Goal: Find specific page/section: Find specific page/section

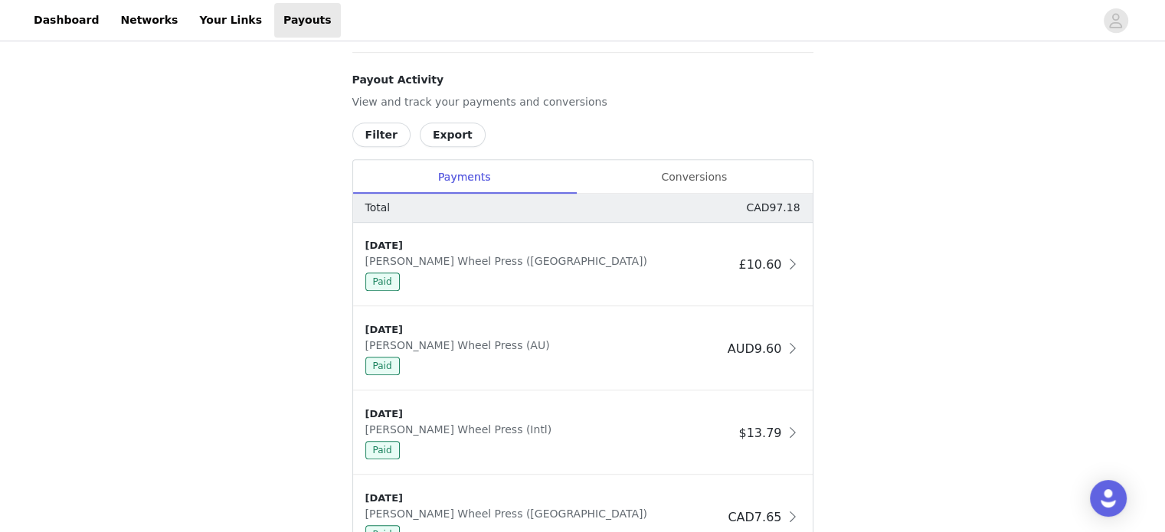
scroll to position [692, 0]
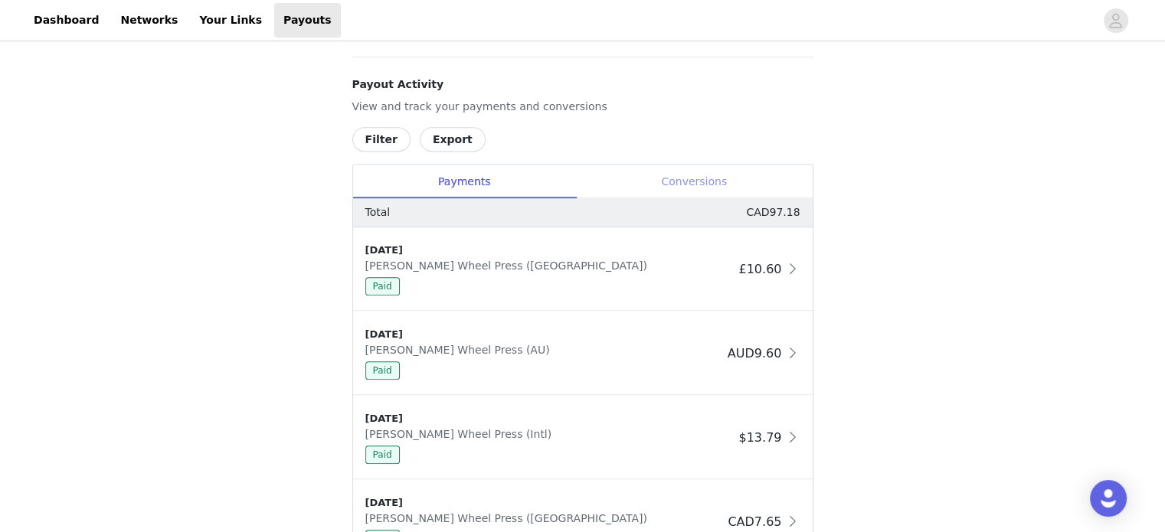
click at [708, 192] on div "Conversions" at bounding box center [694, 182] width 237 height 34
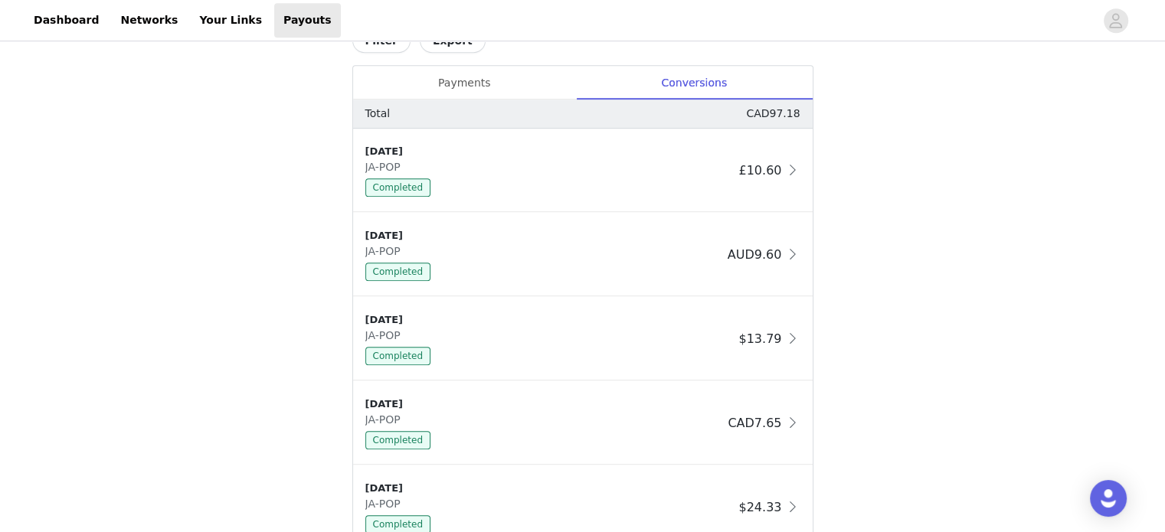
scroll to position [786, 0]
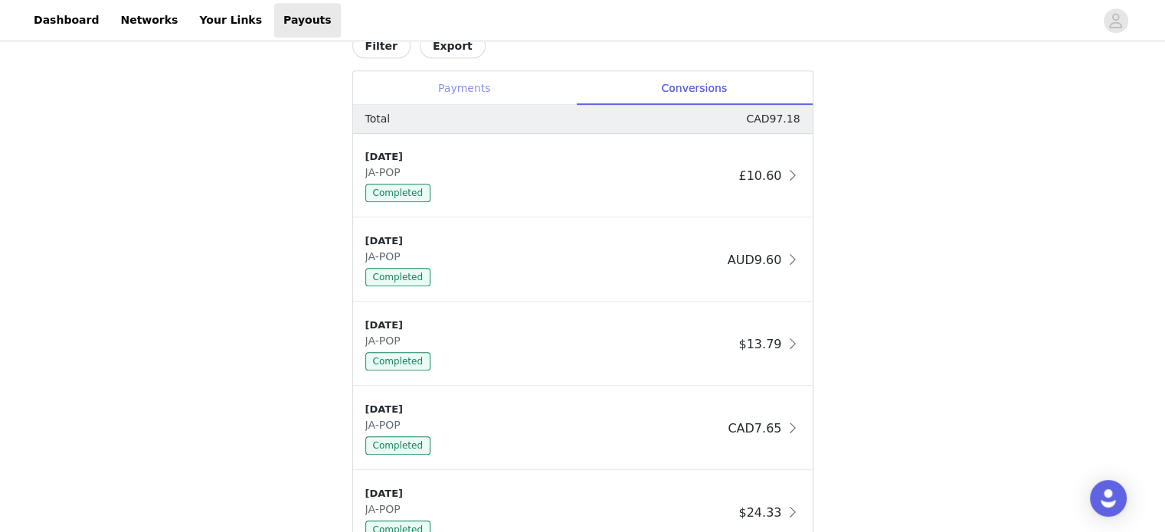
click at [473, 94] on div "Payments" at bounding box center [464, 88] width 223 height 34
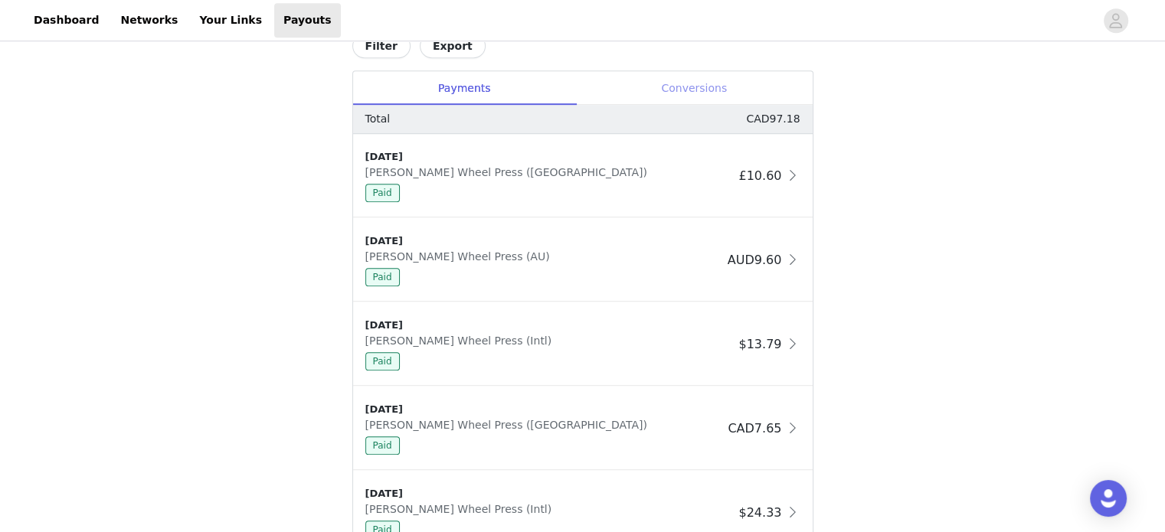
click at [662, 83] on div "Conversions" at bounding box center [694, 88] width 237 height 34
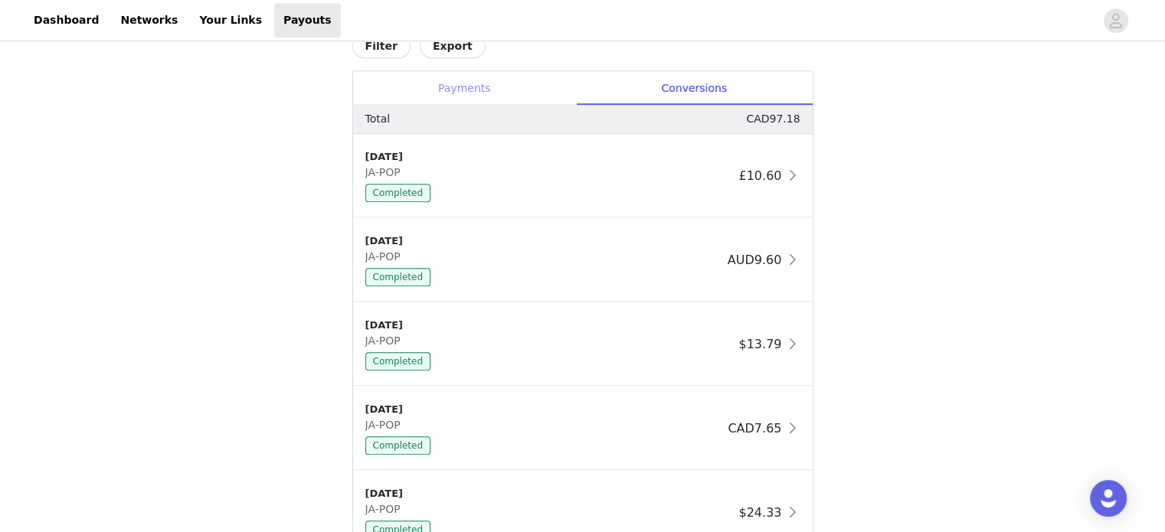
click at [550, 89] on div "Payments" at bounding box center [464, 88] width 223 height 34
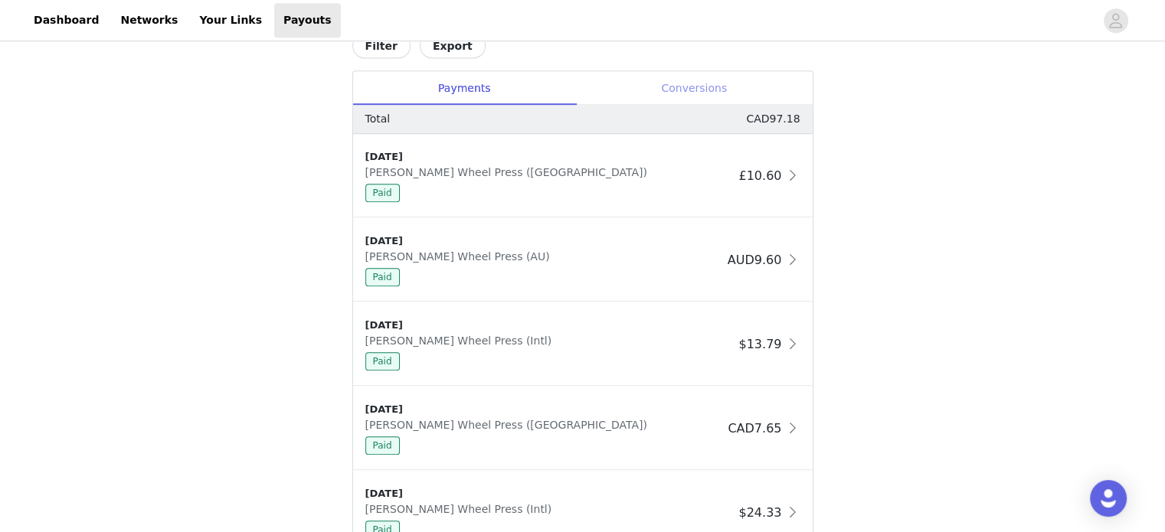
click at [683, 87] on div "Conversions" at bounding box center [694, 88] width 237 height 34
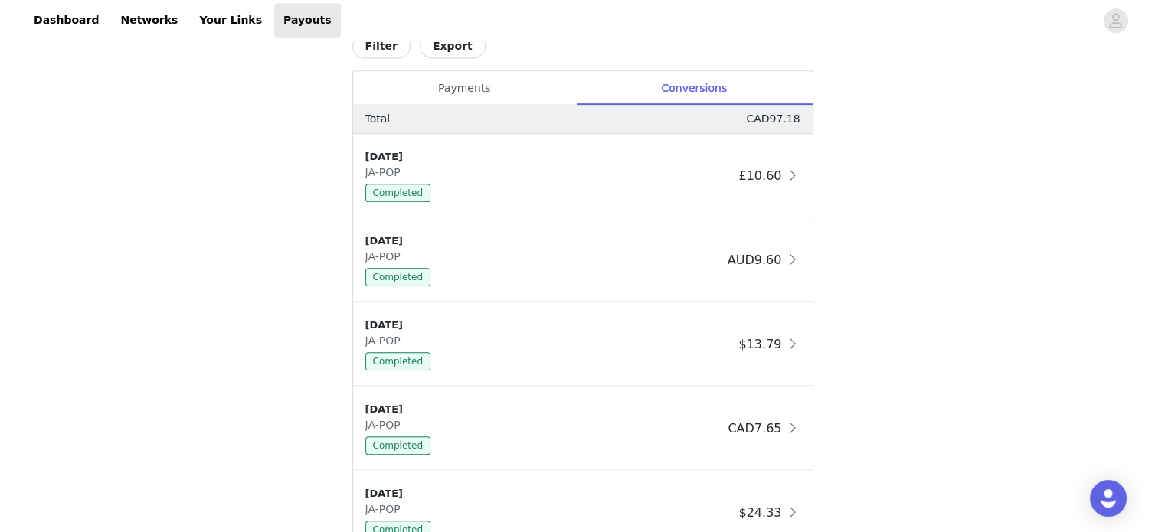
click at [221, 183] on div "Payouts View your payment related transactions. Payout Activity View and track …" at bounding box center [582, 42] width 1165 height 1567
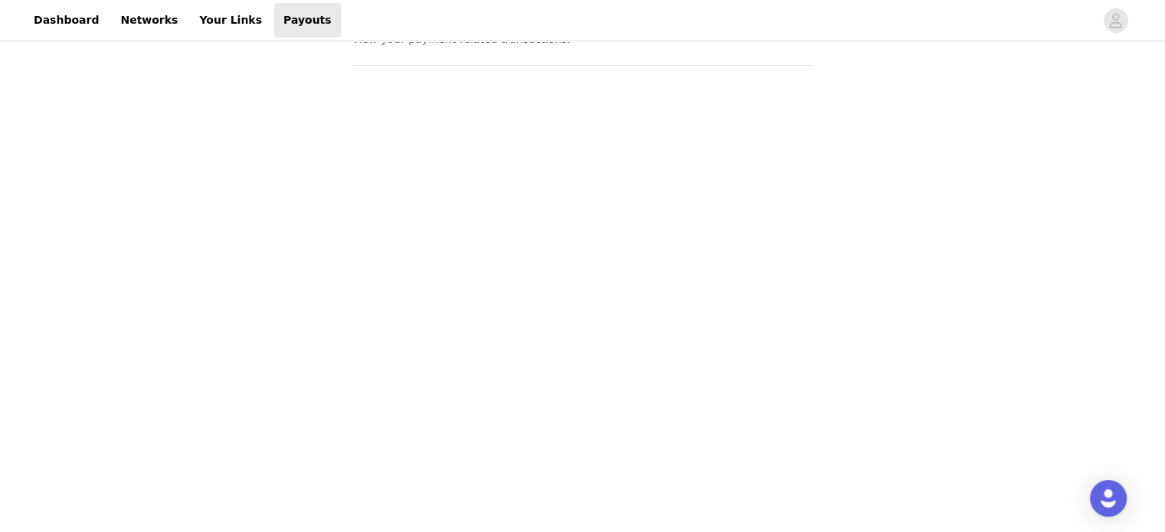
scroll to position [0, 0]
click at [60, 32] on link "Dashboard" at bounding box center [66, 20] width 83 height 34
